Goal: Complete application form

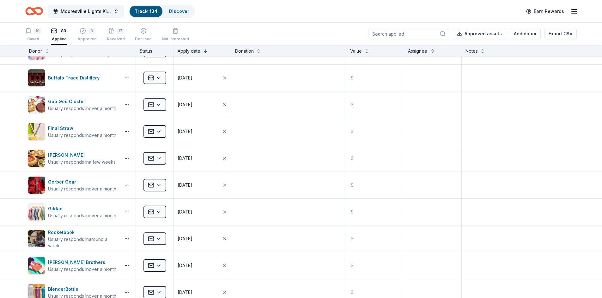
scroll to position [652, 0]
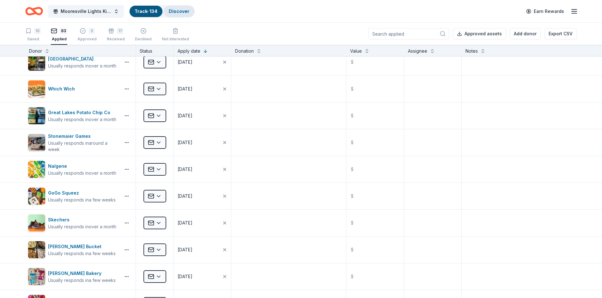
click at [177, 12] on link "Discover" at bounding box center [179, 11] width 21 height 5
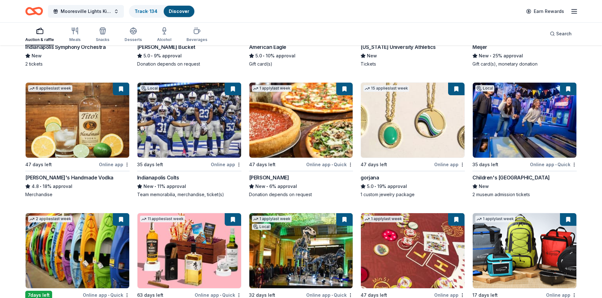
scroll to position [812, 0]
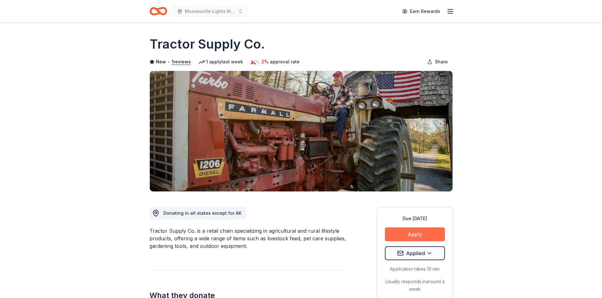
click at [414, 233] on button "Apply" at bounding box center [415, 235] width 60 height 14
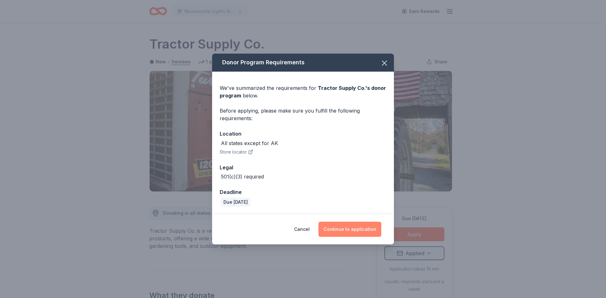
click at [339, 230] on button "Continue to application" at bounding box center [350, 229] width 63 height 15
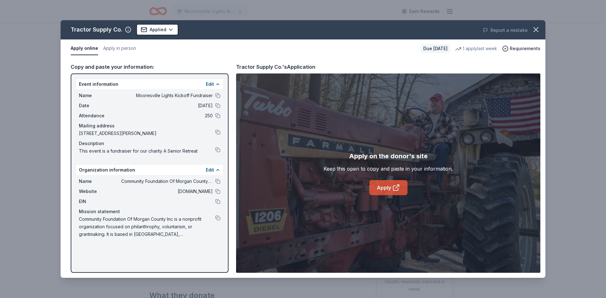
click at [383, 189] on link "Apply" at bounding box center [388, 187] width 38 height 15
